Goal: Information Seeking & Learning: Check status

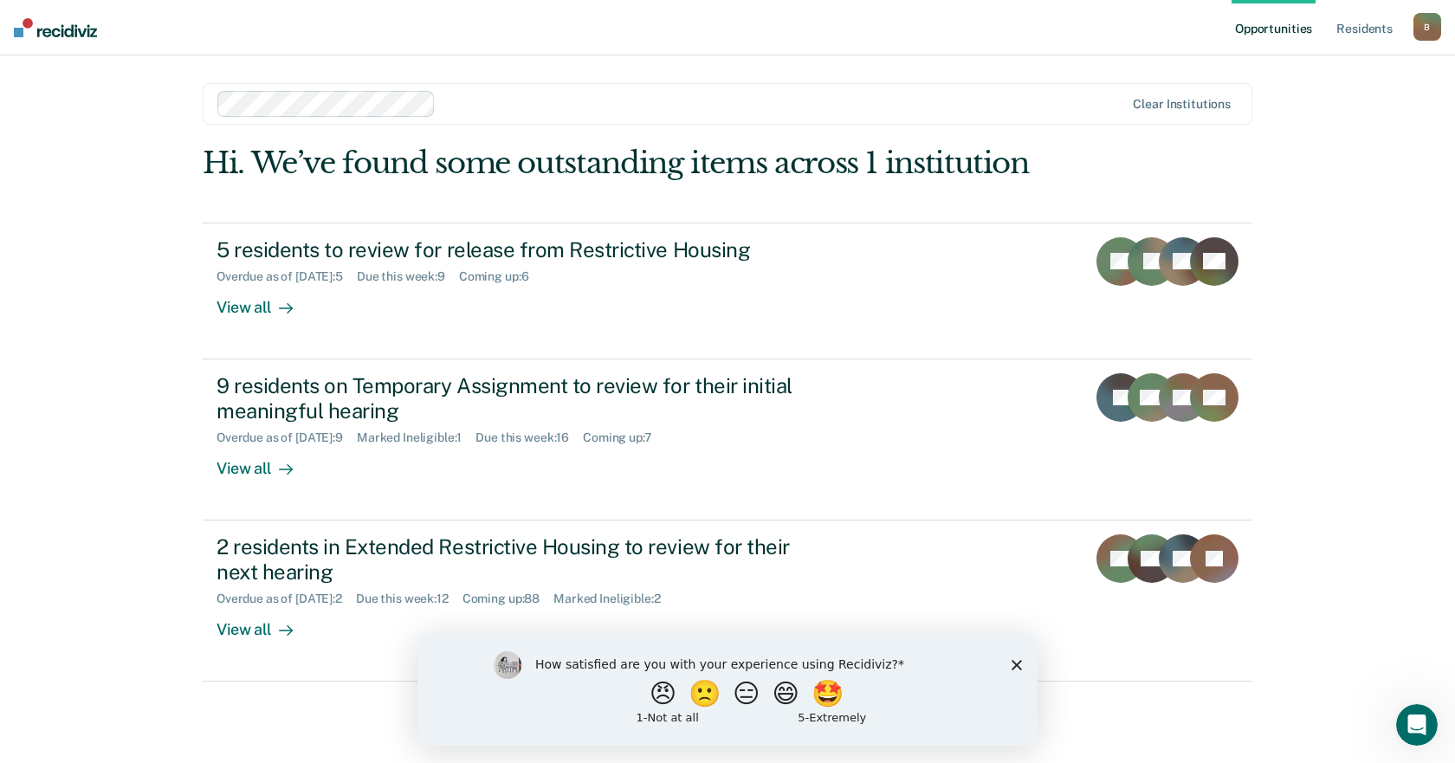
click at [1017, 671] on div "How satisfied are you with your experience using Recidiviz? 😠 🙁 😑 😄 🤩 1 - Not a…" at bounding box center [728, 689] width 620 height 112
click at [1017, 668] on icon "Close survey" at bounding box center [1017, 664] width 10 height 10
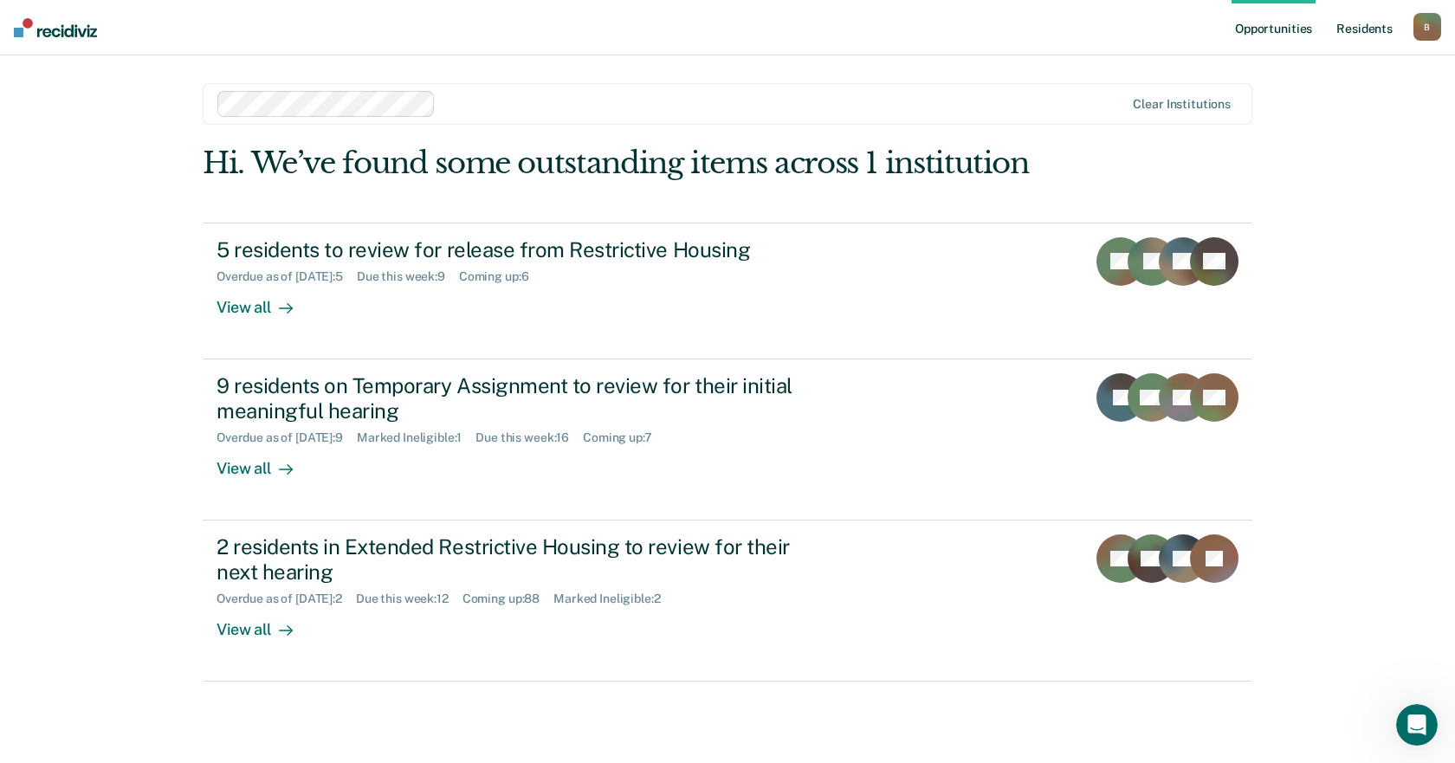
click at [1373, 29] on link "Resident s" at bounding box center [1364, 27] width 63 height 55
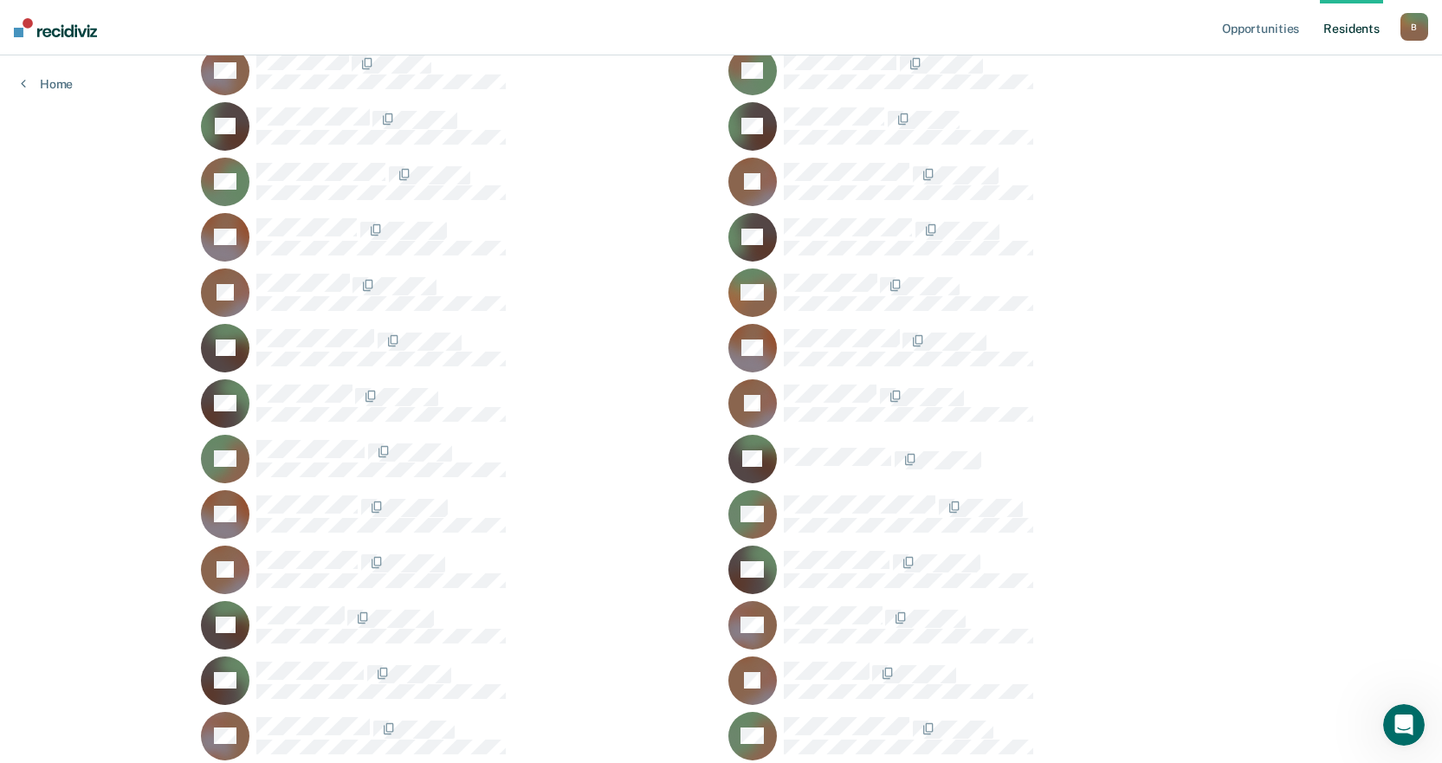
scroll to position [780, 0]
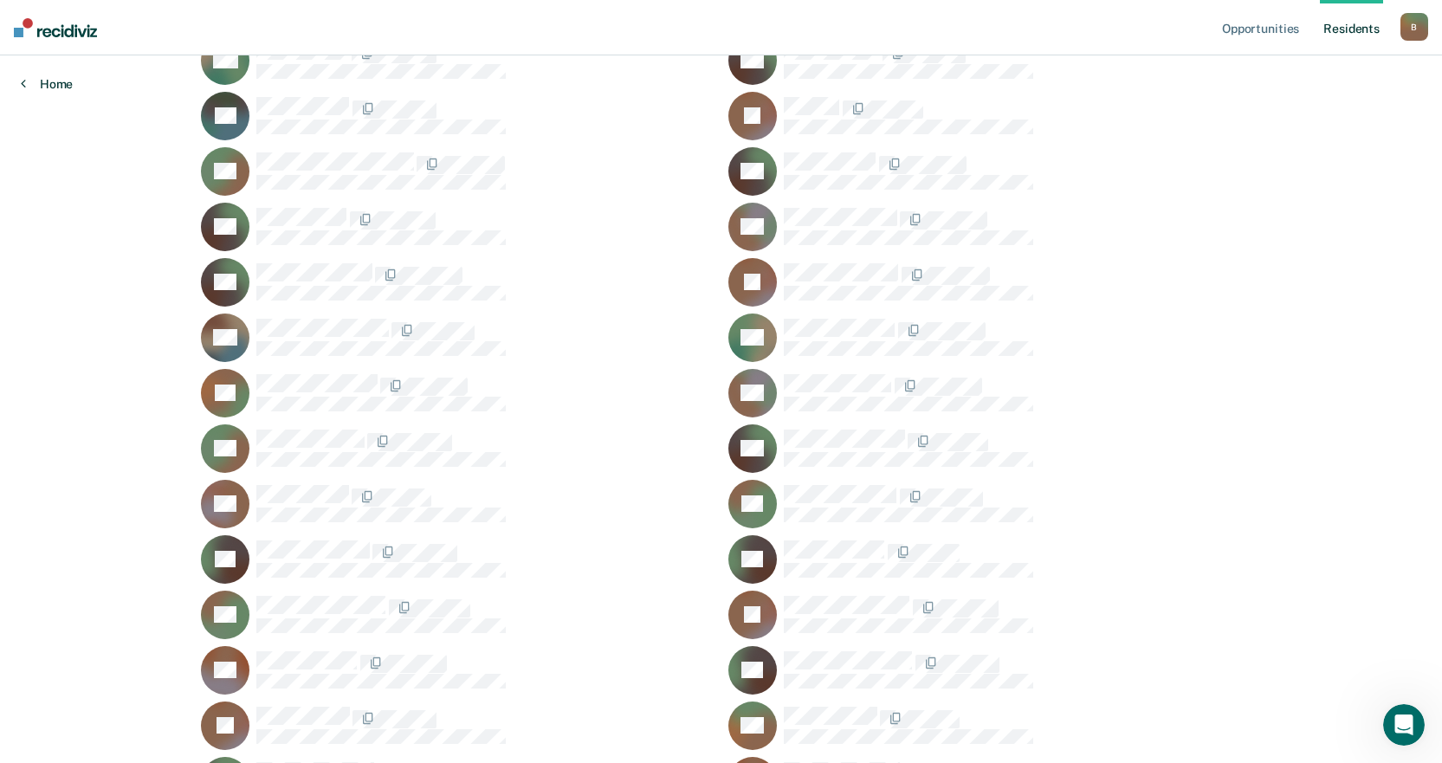
click at [42, 87] on link "Home" at bounding box center [47, 84] width 52 height 16
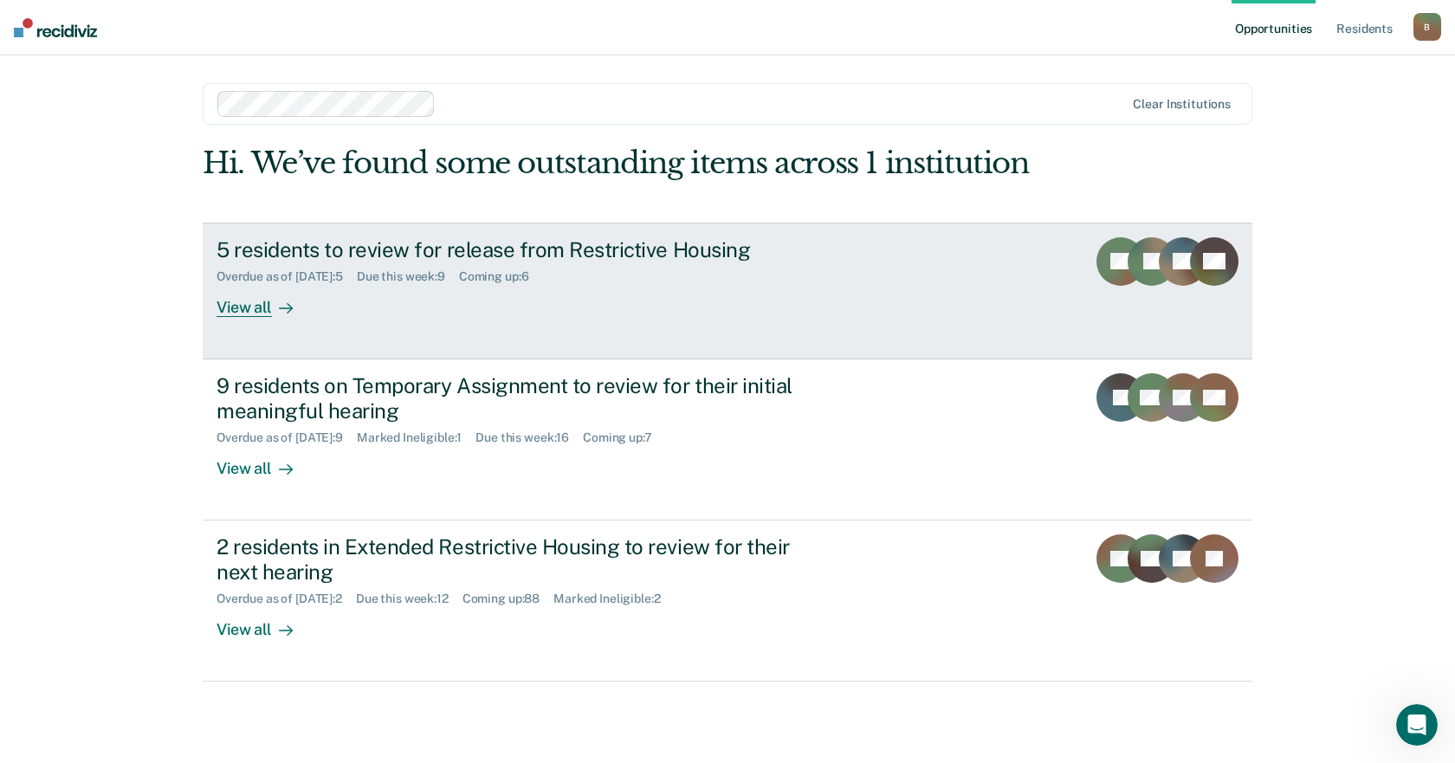
click at [257, 308] on div "View all" at bounding box center [265, 300] width 97 height 34
